Goal: Task Accomplishment & Management: Use online tool/utility

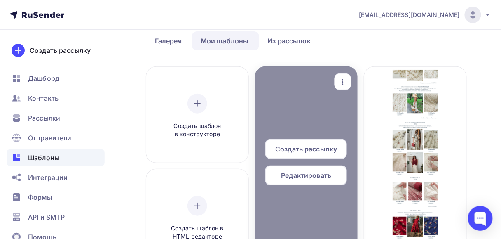
scroll to position [66, 0]
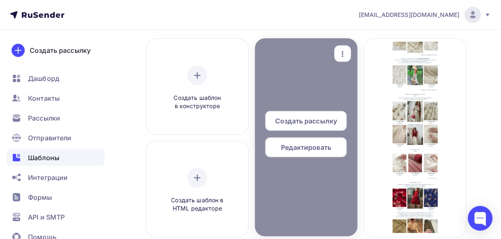
click at [295, 139] on div "Редактировать" at bounding box center [306, 147] width 82 height 20
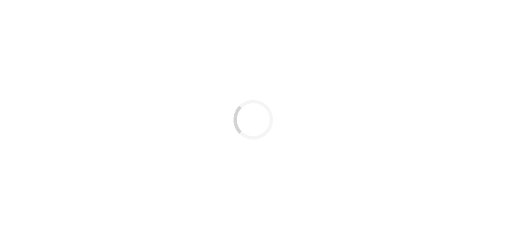
click at [290, 70] on div "Loading..." at bounding box center [253, 119] width 506 height 239
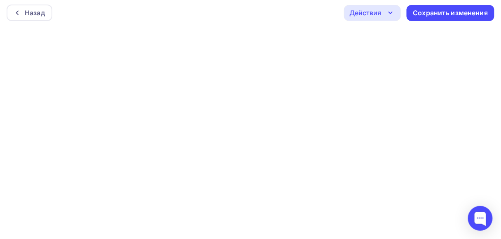
scroll to position [2, 0]
click at [281, 236] on div at bounding box center [250, 132] width 501 height 209
click at [433, 8] on div "Сохранить изменения" at bounding box center [450, 12] width 75 height 9
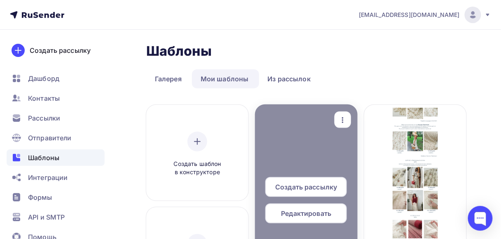
click at [326, 215] on span "Редактировать" at bounding box center [306, 213] width 50 height 10
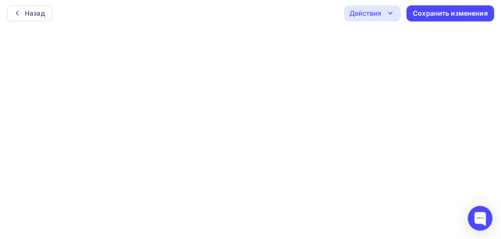
scroll to position [2, 0]
click at [452, 14] on div "Сохранить изменения" at bounding box center [450, 12] width 75 height 9
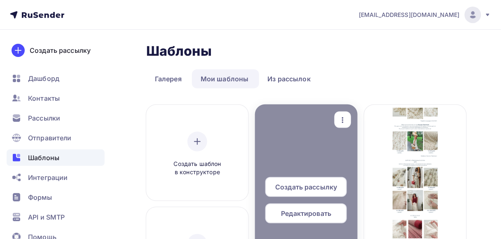
click at [309, 204] on div "Редактировать" at bounding box center [306, 213] width 82 height 20
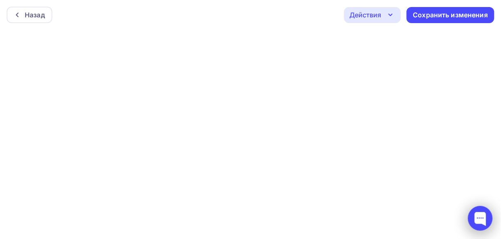
scroll to position [2, 0]
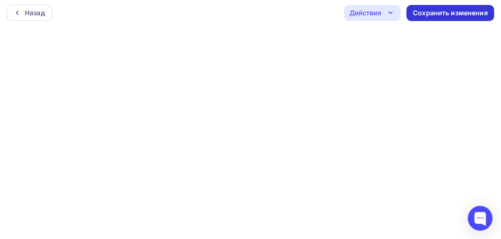
click at [441, 14] on div "Сохранить изменения" at bounding box center [450, 12] width 75 height 9
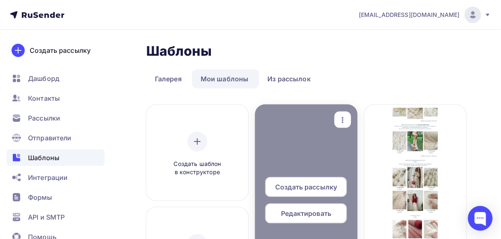
click at [310, 218] on span "Редактировать" at bounding box center [306, 213] width 50 height 10
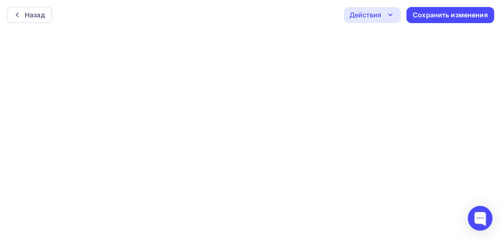
scroll to position [2, 0]
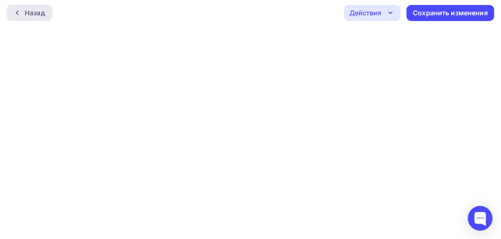
click at [32, 18] on div "Назад" at bounding box center [30, 13] width 46 height 16
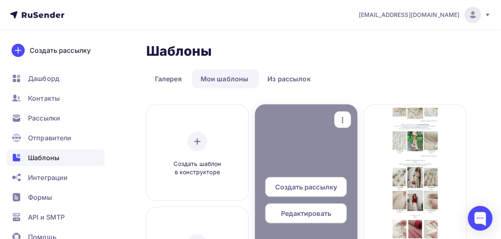
click at [316, 213] on span "Редактировать" at bounding box center [306, 213] width 50 height 10
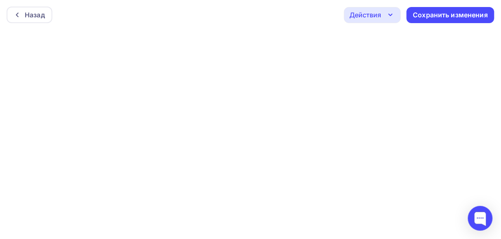
scroll to position [2, 0]
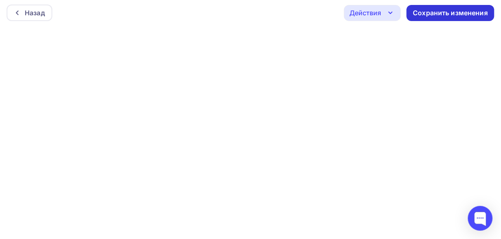
click at [428, 16] on div "Сохранить изменения" at bounding box center [450, 12] width 75 height 9
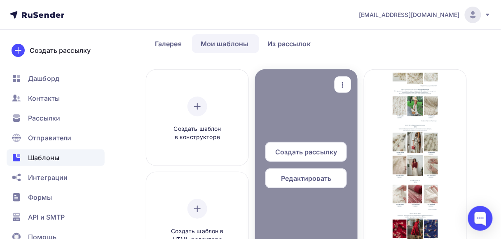
scroll to position [33, 0]
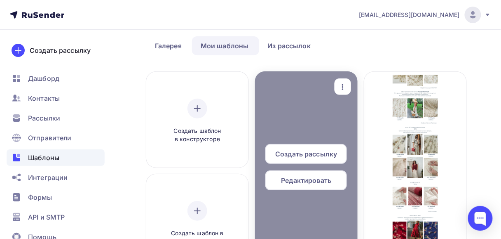
click at [317, 183] on span "Редактировать" at bounding box center [306, 180] width 50 height 10
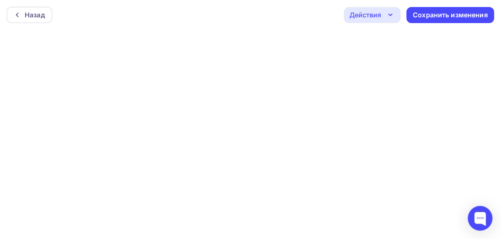
click at [383, 15] on div "Действия" at bounding box center [372, 15] width 57 height 16
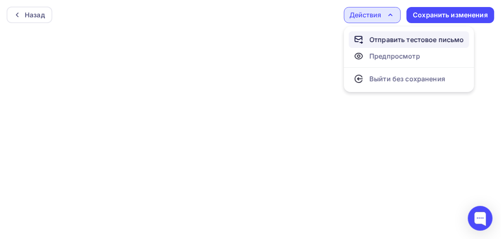
click at [382, 40] on div "Отправить тестовое письмо" at bounding box center [417, 40] width 95 height 10
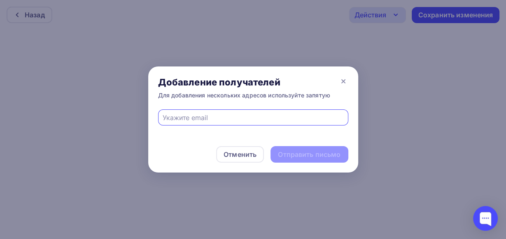
type input "Olga4eeee@mail.ru"
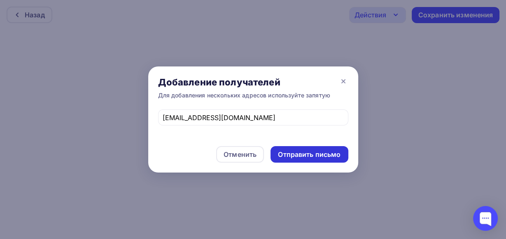
click at [283, 151] on div "Отправить письмо" at bounding box center [309, 154] width 63 height 9
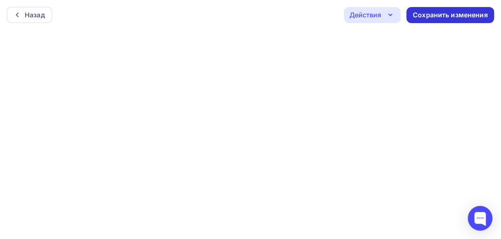
click at [416, 18] on div "Сохранить изменения" at bounding box center [450, 14] width 75 height 9
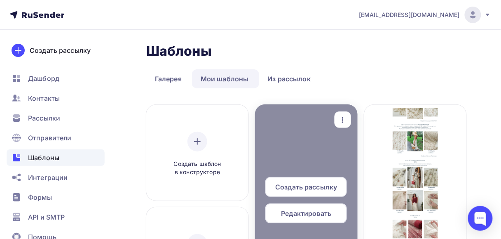
click at [312, 218] on span "Редактировать" at bounding box center [306, 213] width 50 height 10
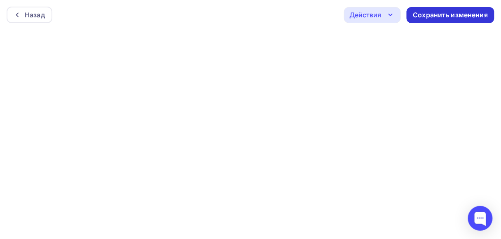
click at [419, 19] on div "Сохранить изменения" at bounding box center [450, 14] width 75 height 9
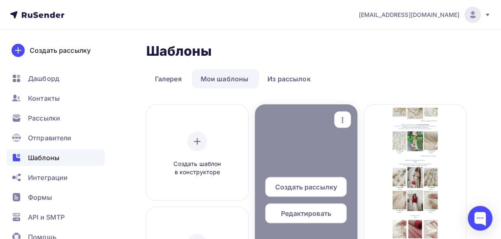
click at [330, 213] on span "Редактировать" at bounding box center [306, 213] width 50 height 10
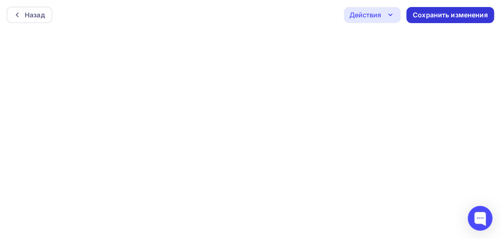
click at [450, 13] on div "Сохранить изменения" at bounding box center [450, 14] width 75 height 9
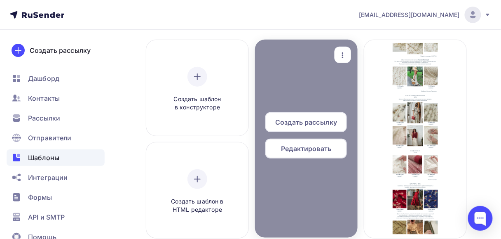
scroll to position [66, 0]
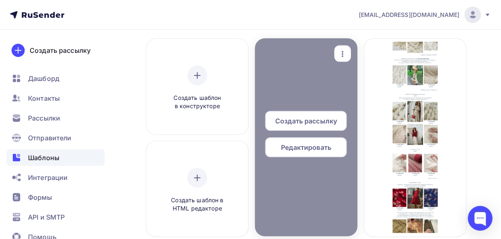
click at [308, 148] on span "Редактировать" at bounding box center [306, 147] width 50 height 10
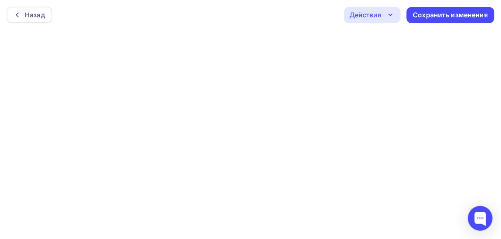
drag, startPoint x: 18, startPoint y: 16, endPoint x: 34, endPoint y: 30, distance: 21.1
click at [96, 19] on div "Назад Действия Отправить тестовое письмо Предпросмотр Выйти без сохранения Сохр…" at bounding box center [250, 15] width 501 height 30
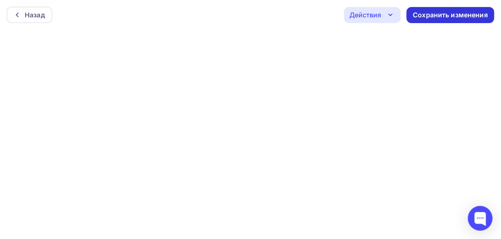
click at [428, 15] on div "Сохранить изменения" at bounding box center [450, 14] width 75 height 9
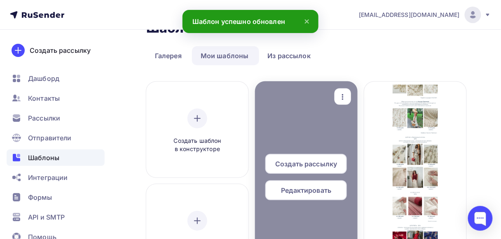
scroll to position [33, 0]
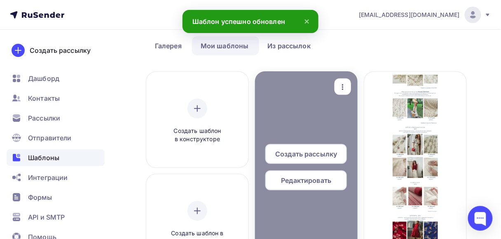
click at [295, 181] on span "Редактировать" at bounding box center [306, 180] width 50 height 10
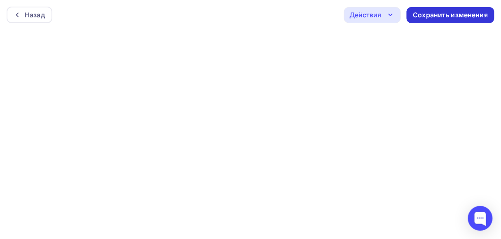
click at [424, 17] on div "Сохранить изменения" at bounding box center [450, 14] width 75 height 9
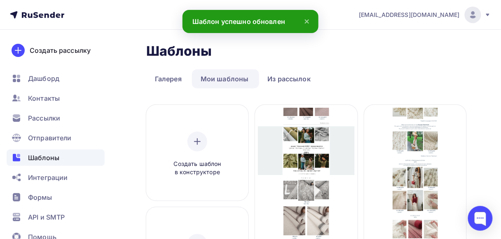
click at [307, 20] on icon at bounding box center [306, 21] width 3 height 3
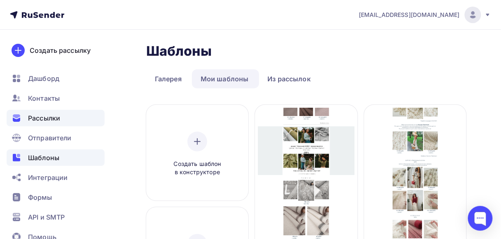
click at [47, 122] on span "Рассылки" at bounding box center [44, 118] width 32 height 10
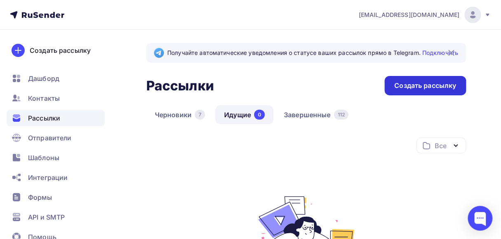
click at [443, 89] on div "Создать рассылку" at bounding box center [426, 85] width 62 height 9
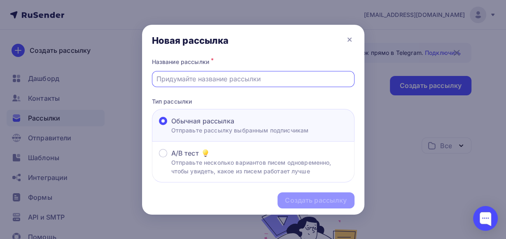
click at [199, 81] on input "text" at bounding box center [253, 79] width 193 height 10
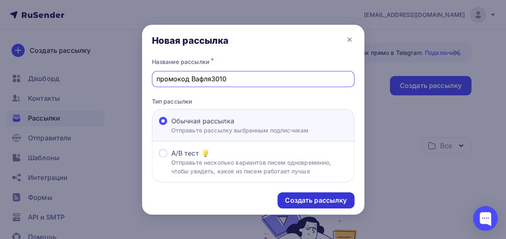
type input "промокод Вафля3010"
click at [300, 204] on div "Создать рассылку" at bounding box center [316, 199] width 62 height 9
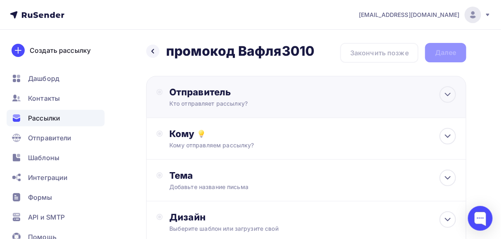
click at [233, 104] on div "Кто отправляет рассылку?" at bounding box center [249, 103] width 161 height 8
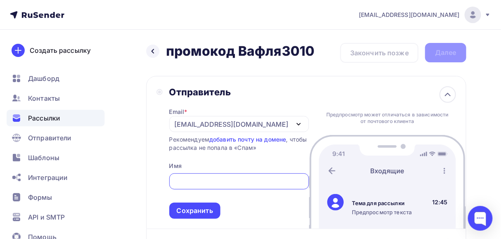
click at [184, 127] on div "[EMAIL_ADDRESS][DOMAIN_NAME]" at bounding box center [232, 124] width 114 height 10
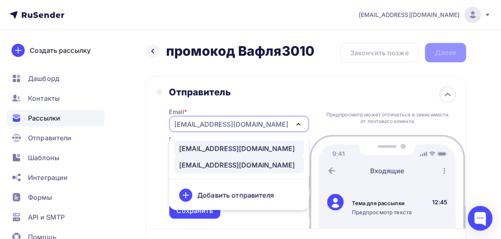
click at [195, 151] on div "news@kupava43.ru" at bounding box center [237, 148] width 116 height 10
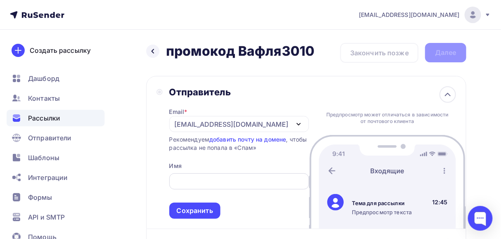
click at [192, 174] on div at bounding box center [239, 181] width 140 height 16
click at [172, 178] on div at bounding box center [239, 181] width 140 height 16
click at [183, 179] on input "text" at bounding box center [239, 181] width 130 height 10
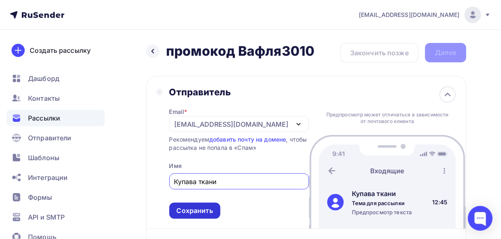
type input "Купава ткани"
click at [209, 209] on div "Сохранить" at bounding box center [195, 210] width 36 height 9
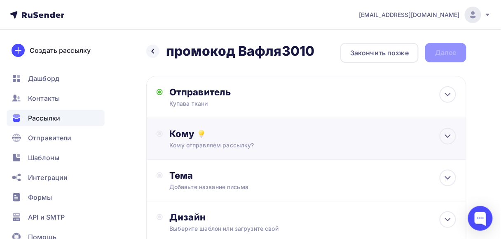
click at [229, 157] on div "Кому Кому отправляем рассылку? Списки получателей Выберите список Все списки id…" at bounding box center [306, 139] width 320 height 42
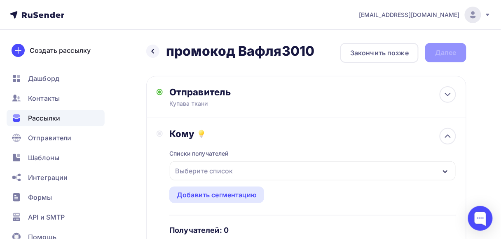
click at [220, 164] on div "Выберите список" at bounding box center [204, 170] width 64 height 15
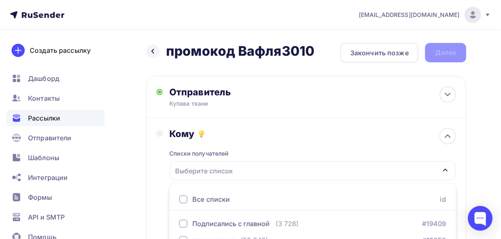
scroll to position [44, 0]
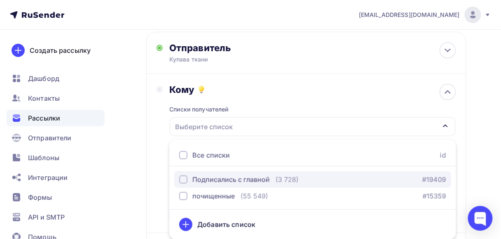
click at [186, 180] on div "button" at bounding box center [183, 179] width 8 height 8
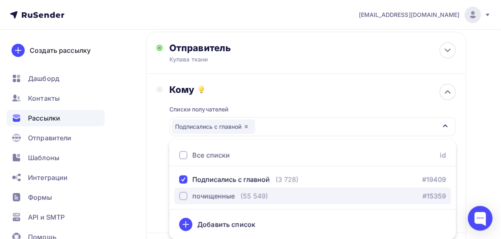
click at [188, 193] on div "почищенные" at bounding box center [207, 196] width 56 height 10
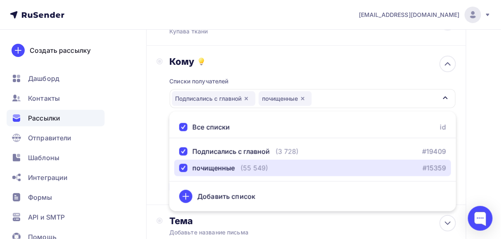
scroll to position [77, 0]
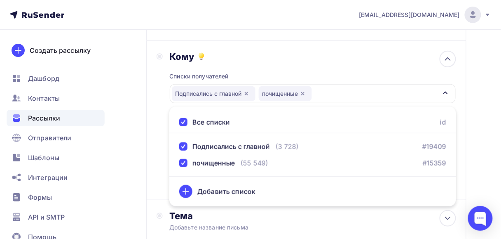
click at [167, 175] on div "Кому Списки получателей Подписались с главной почищенные Все списки id Подписал…" at bounding box center [307, 120] width 300 height 139
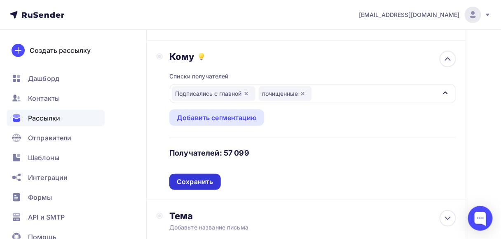
click at [178, 177] on div "Сохранить" at bounding box center [195, 181] width 36 height 9
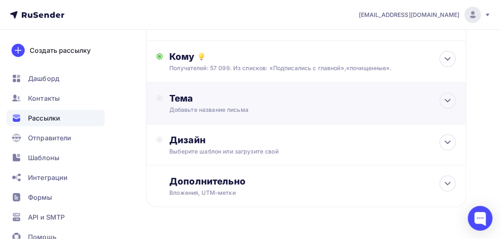
click at [206, 105] on div "Добавьте название письма" at bounding box center [242, 109] width 147 height 8
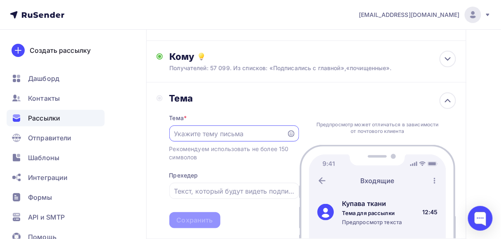
scroll to position [0, 0]
click at [216, 132] on input "text" at bounding box center [228, 134] width 108 height 10
click at [186, 194] on input "text" at bounding box center [234, 191] width 120 height 10
click at [181, 136] on input "text" at bounding box center [228, 134] width 108 height 10
type input "3"
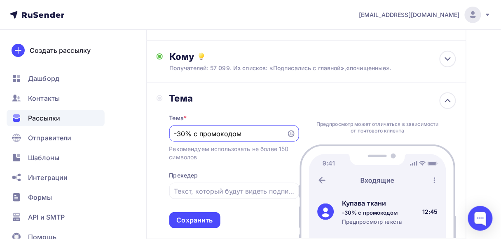
click at [174, 131] on input "-30% с промокодом" at bounding box center [228, 134] width 108 height 10
click at [266, 135] on input "Дарим 30% с промокодом" at bounding box center [228, 134] width 108 height 10
type input "Дарим 30% с промокодом"
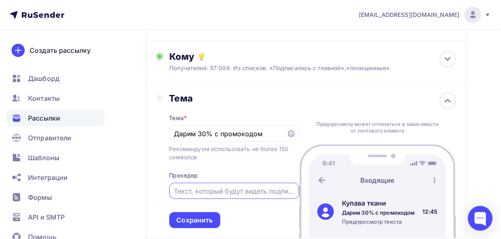
click at [220, 194] on input "text" at bounding box center [234, 191] width 120 height 10
type input "с"
drag, startPoint x: 177, startPoint y: 189, endPoint x: 173, endPoint y: 190, distance: 4.6
click at [173, 190] on div "акция Новинки" at bounding box center [234, 191] width 130 height 16
click at [230, 192] on input "Акция и Новинки" at bounding box center [234, 191] width 120 height 10
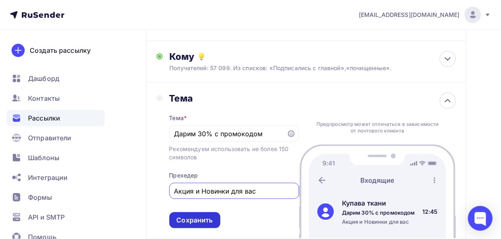
type input "Акция и Новинки для вас"
click at [196, 222] on div "Сохранить" at bounding box center [195, 219] width 36 height 9
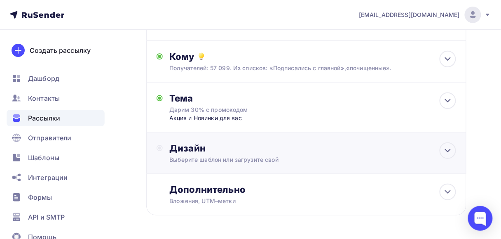
click at [191, 159] on div "Выберите шаблон или загрузите свой" at bounding box center [298, 159] width 258 height 8
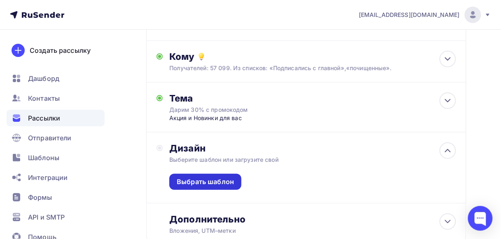
click at [211, 185] on div "Выбрать шаблон" at bounding box center [205, 181] width 57 height 9
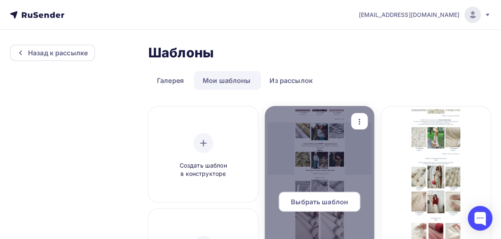
click at [323, 201] on span "Выбрать шаблон" at bounding box center [319, 202] width 57 height 10
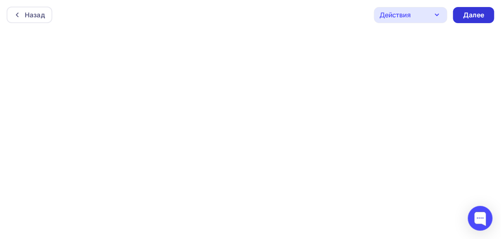
click at [489, 16] on div "Далее" at bounding box center [473, 15] width 41 height 16
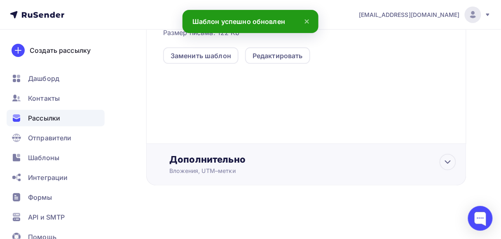
click at [237, 161] on div "Дополнительно" at bounding box center [312, 160] width 287 height 12
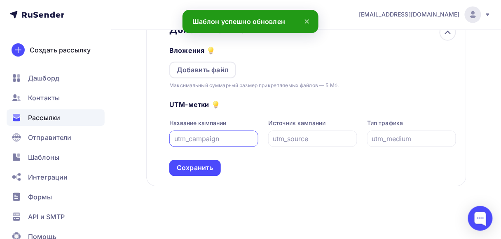
scroll to position [379, 0]
click at [293, 135] on input "text" at bounding box center [313, 138] width 80 height 10
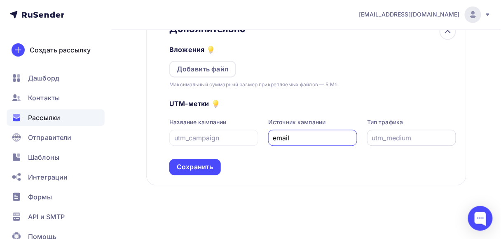
type input "email"
click at [377, 139] on input "text" at bounding box center [412, 138] width 80 height 10
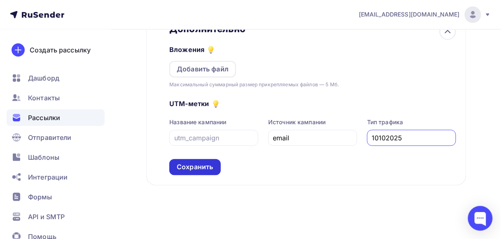
type input "10102025"
click at [206, 167] on div "Сохранить" at bounding box center [195, 166] width 36 height 9
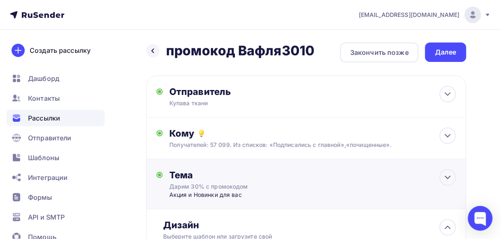
scroll to position [0, 0]
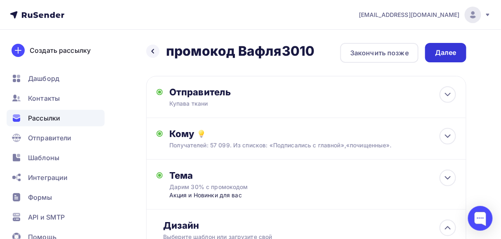
click at [436, 52] on div "Далее" at bounding box center [445, 52] width 21 height 9
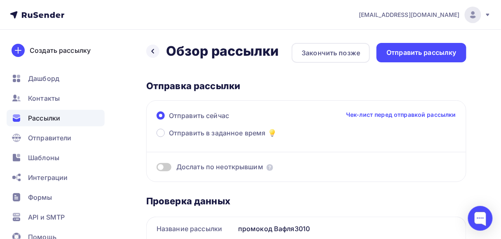
click at [171, 168] on div "Дослать по неоткрывшим" at bounding box center [307, 166] width 300 height 9
click at [168, 166] on span at bounding box center [164, 167] width 15 height 8
click at [157, 168] on input "checkbox" at bounding box center [157, 168] width 0 height 0
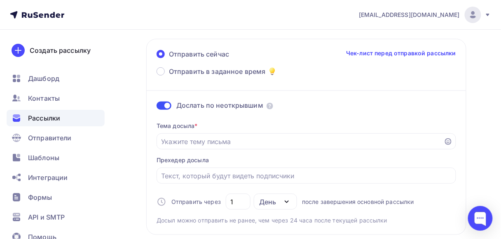
scroll to position [66, 0]
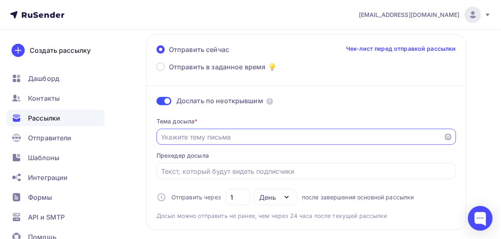
click at [232, 141] on input "Отправить в заданное время" at bounding box center [301, 137] width 278 height 10
click at [448, 138] on icon at bounding box center [448, 137] width 7 height 7
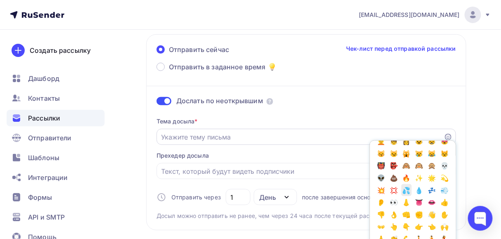
scroll to position [198, 0]
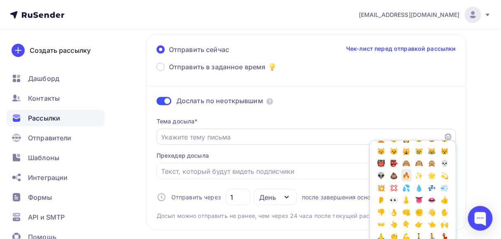
click at [401, 172] on span "🔥" at bounding box center [406, 175] width 11 height 12
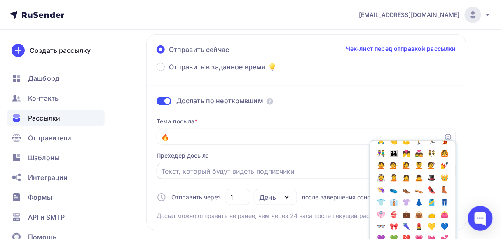
scroll to position [298, 0]
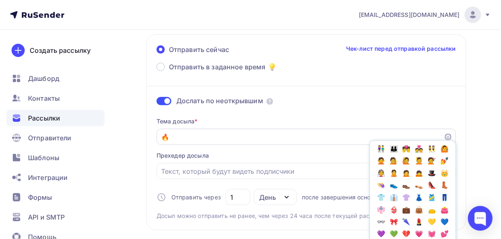
click at [183, 136] on input "🔥" at bounding box center [301, 137] width 278 height 10
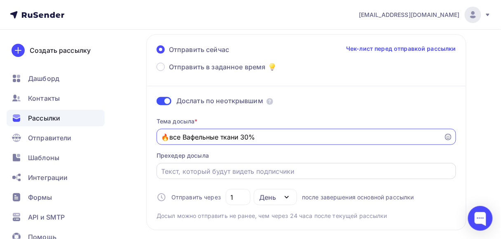
type input "🔥все Вафельные ткани 30%"
click at [173, 169] on input "Отправить в заданное время" at bounding box center [307, 171] width 290 height 10
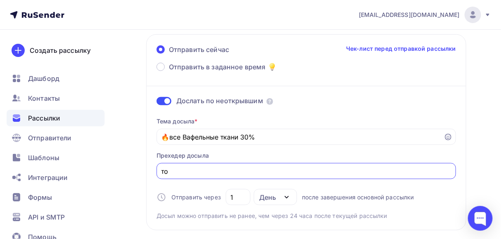
type input "т"
type input "с"
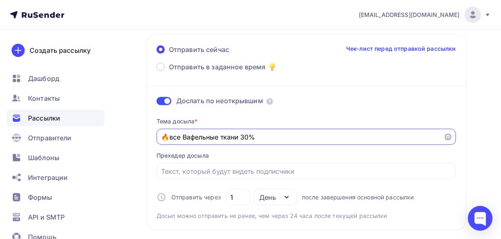
drag, startPoint x: 170, startPoint y: 137, endPoint x: 161, endPoint y: 137, distance: 8.7
click at [162, 137] on input "🔥все Вафельные ткани 30%" at bounding box center [301, 137] width 278 height 10
type input "все Вафельные ткани 30%"
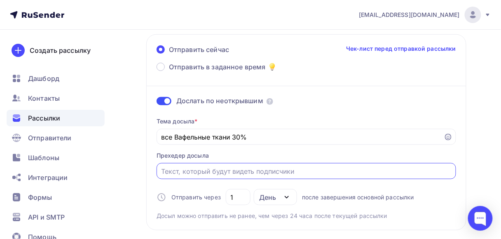
click at [168, 168] on input "Отправить в заданное время" at bounding box center [307, 171] width 290 height 10
paste input "🔥"
type input "🔥"
type input "сегодня"
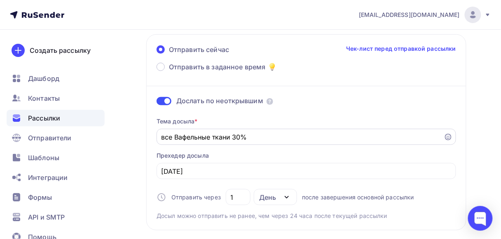
click at [159, 135] on div "все Вафельные ткани 30%" at bounding box center [307, 137] width 300 height 16
click at [452, 134] on div "все Вафельные ткани 30%" at bounding box center [307, 137] width 300 height 16
click at [162, 138] on input "все Вафельные ткани 30%" at bounding box center [301, 137] width 278 height 10
click at [450, 137] on icon at bounding box center [448, 137] width 7 height 7
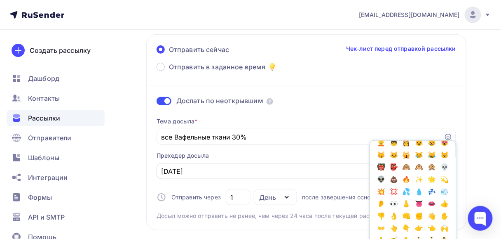
scroll to position [198, 0]
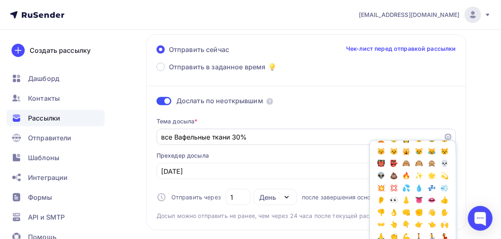
click at [237, 139] on input "все Вафельные ткани 30%" at bounding box center [301, 137] width 278 height 10
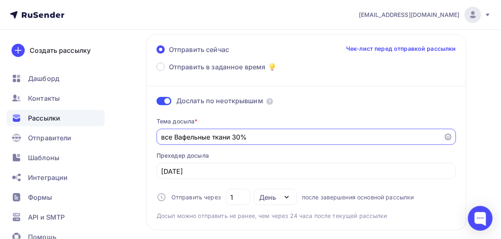
click at [232, 138] on input "все Вафельные ткани 30%" at bounding box center [301, 137] width 278 height 10
type input "все Вафельные ткани -30%"
click at [194, 171] on input "сегодня" at bounding box center [307, 171] width 290 height 10
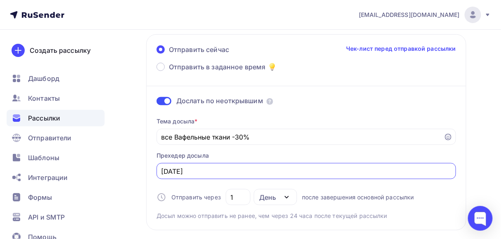
drag, startPoint x: 181, startPoint y: 172, endPoint x: 174, endPoint y: 171, distance: 6.6
click at [170, 173] on input "сегодня" at bounding box center [307, 171] width 290 height 10
drag, startPoint x: 192, startPoint y: 171, endPoint x: 159, endPoint y: 172, distance: 32.6
click at [159, 172] on div "сегодня" at bounding box center [307, 171] width 300 height 16
type input "д"
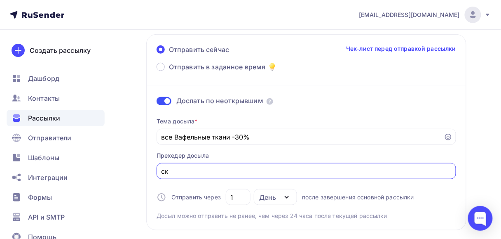
type input "с"
click at [227, 171] on input "действие промокодка" at bounding box center [307, 171] width 290 height 10
drag, startPoint x: 225, startPoint y: 173, endPoint x: 134, endPoint y: 174, distance: 91.5
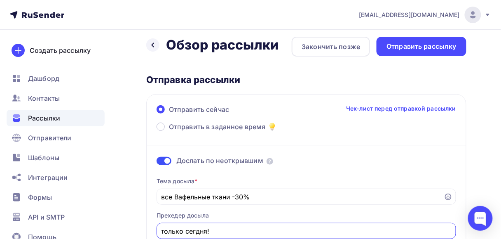
scroll to position [0, 0]
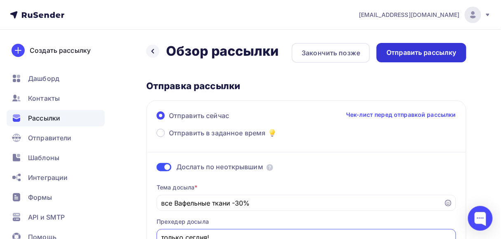
type input "только сегдня!"
click at [443, 54] on div "Отправить рассылку" at bounding box center [422, 52] width 70 height 9
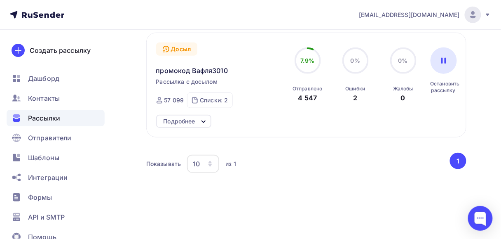
scroll to position [132, 0]
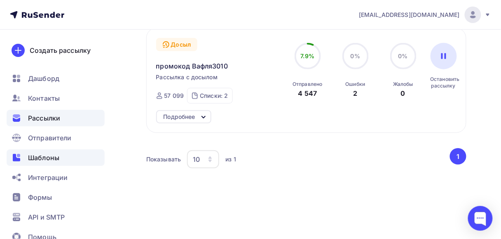
click at [42, 150] on div "Шаблоны" at bounding box center [56, 157] width 98 height 16
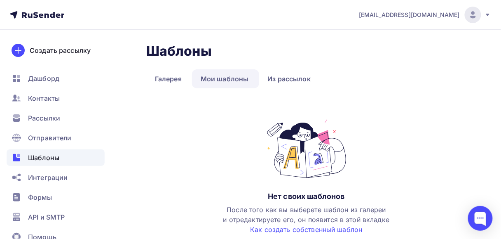
click at [44, 153] on span "Шаблоны" at bounding box center [43, 157] width 31 height 10
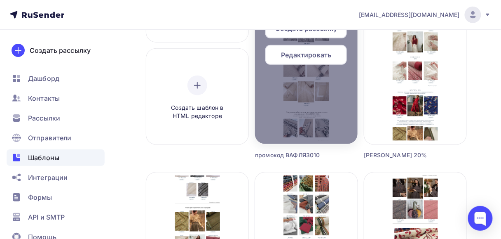
scroll to position [132, 0]
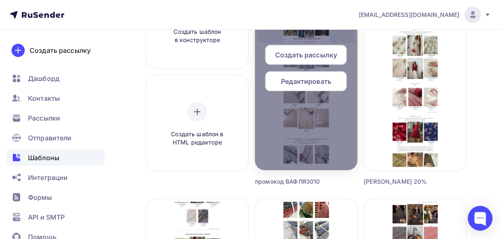
click at [309, 84] on span "Редактировать" at bounding box center [306, 81] width 50 height 10
